Goal: Navigation & Orientation: Find specific page/section

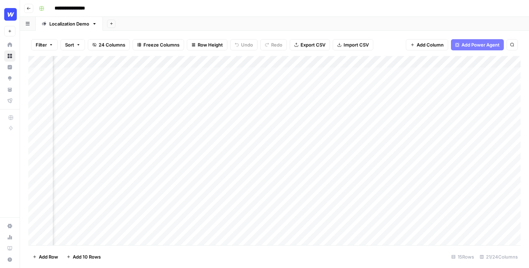
scroll to position [0, 697]
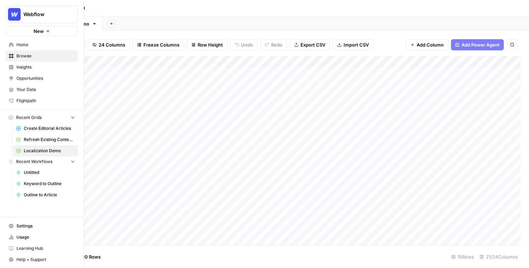
click at [40, 14] on span "Webflow" at bounding box center [44, 14] width 42 height 7
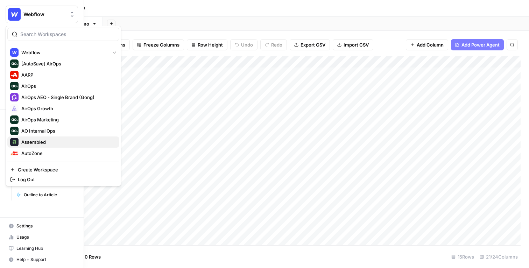
click at [37, 142] on span "Assembled" at bounding box center [67, 141] width 92 height 7
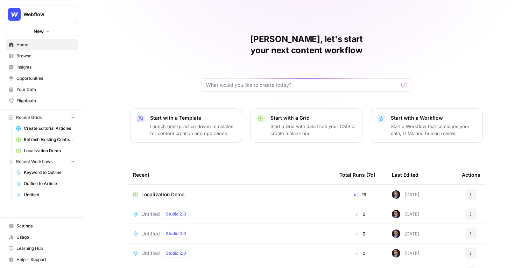
click at [22, 22] on button "Webflow" at bounding box center [42, 14] width 72 height 17
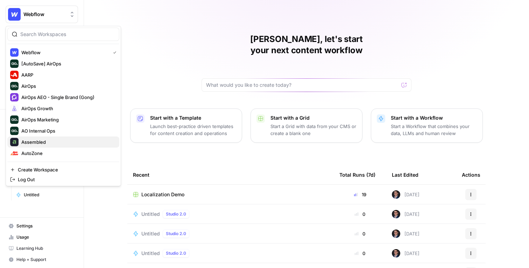
click at [31, 140] on span "Assembled" at bounding box center [67, 141] width 92 height 7
